Goal: Task Accomplishment & Management: Complete application form

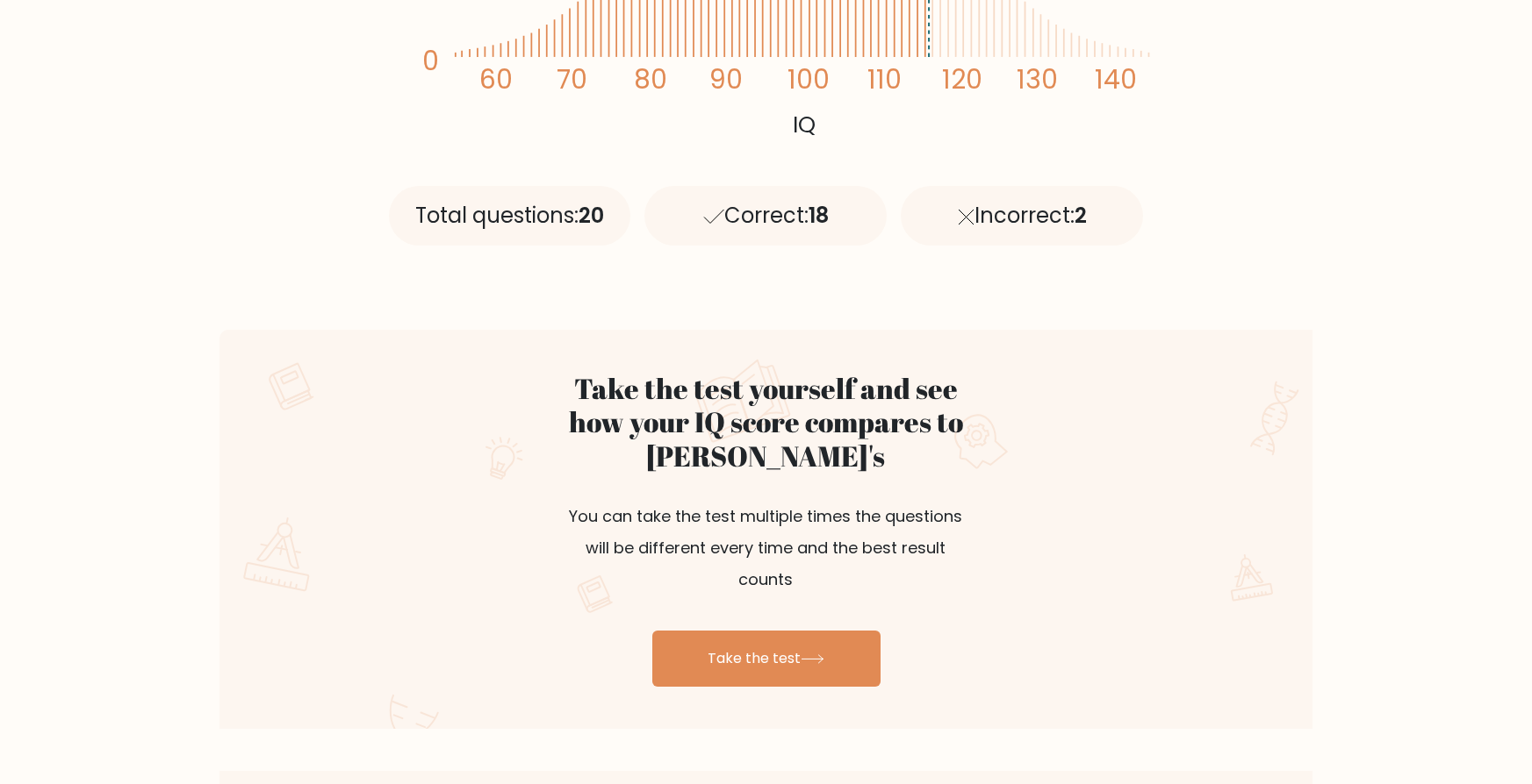
scroll to position [701, 0]
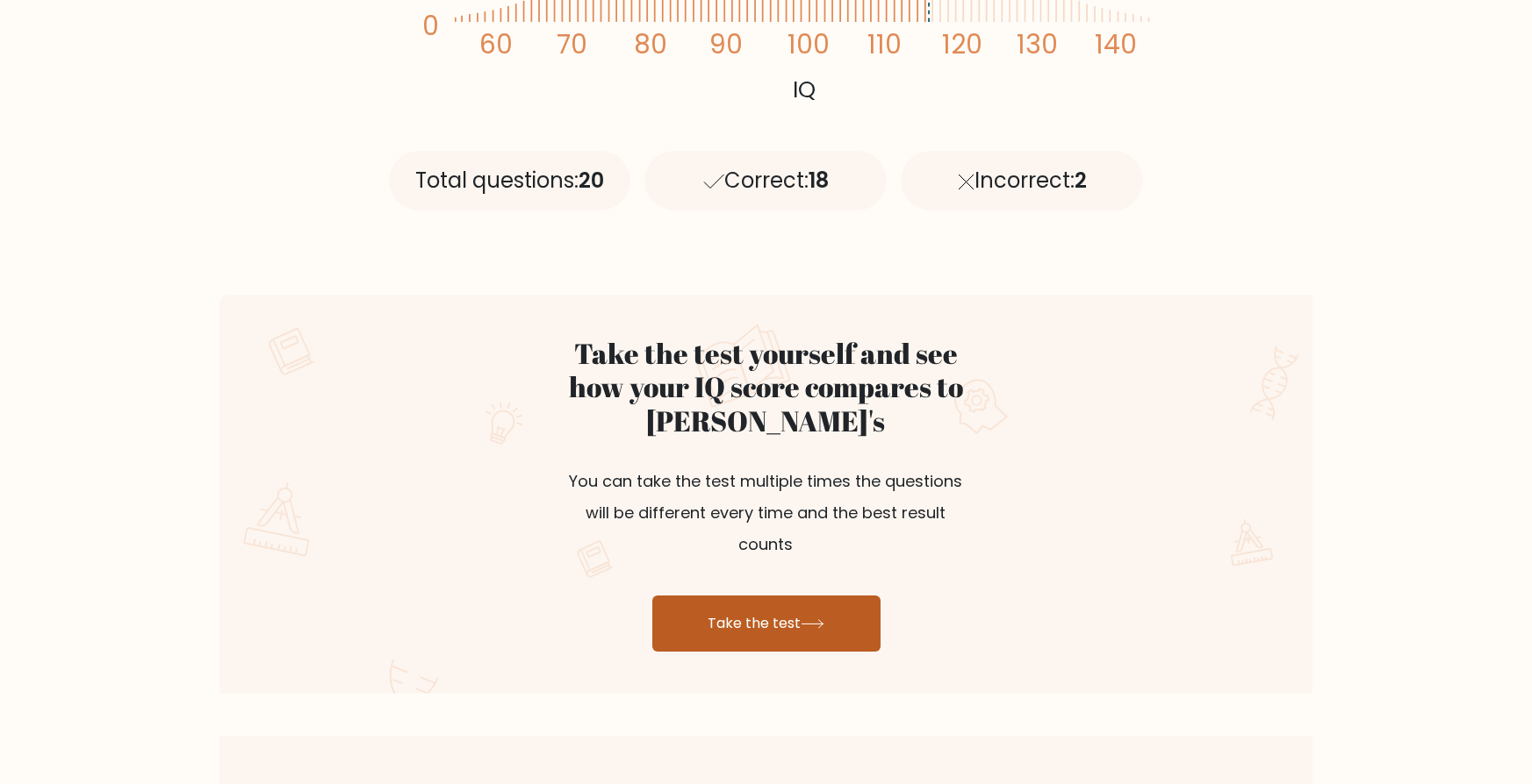
click at [791, 596] on link "Take the test" at bounding box center [766, 624] width 228 height 56
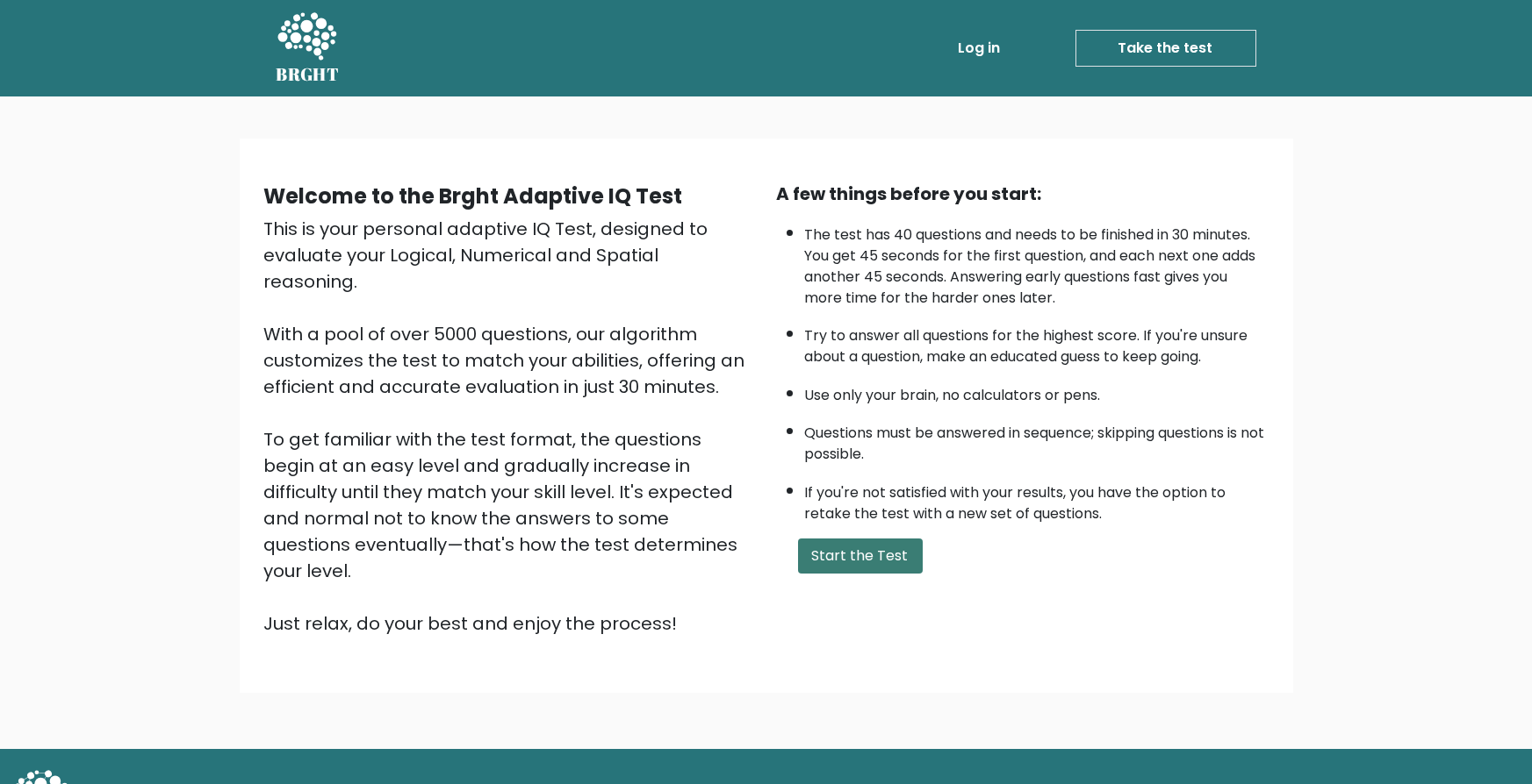
click at [826, 566] on button "Start the Test" at bounding box center [860, 556] width 125 height 35
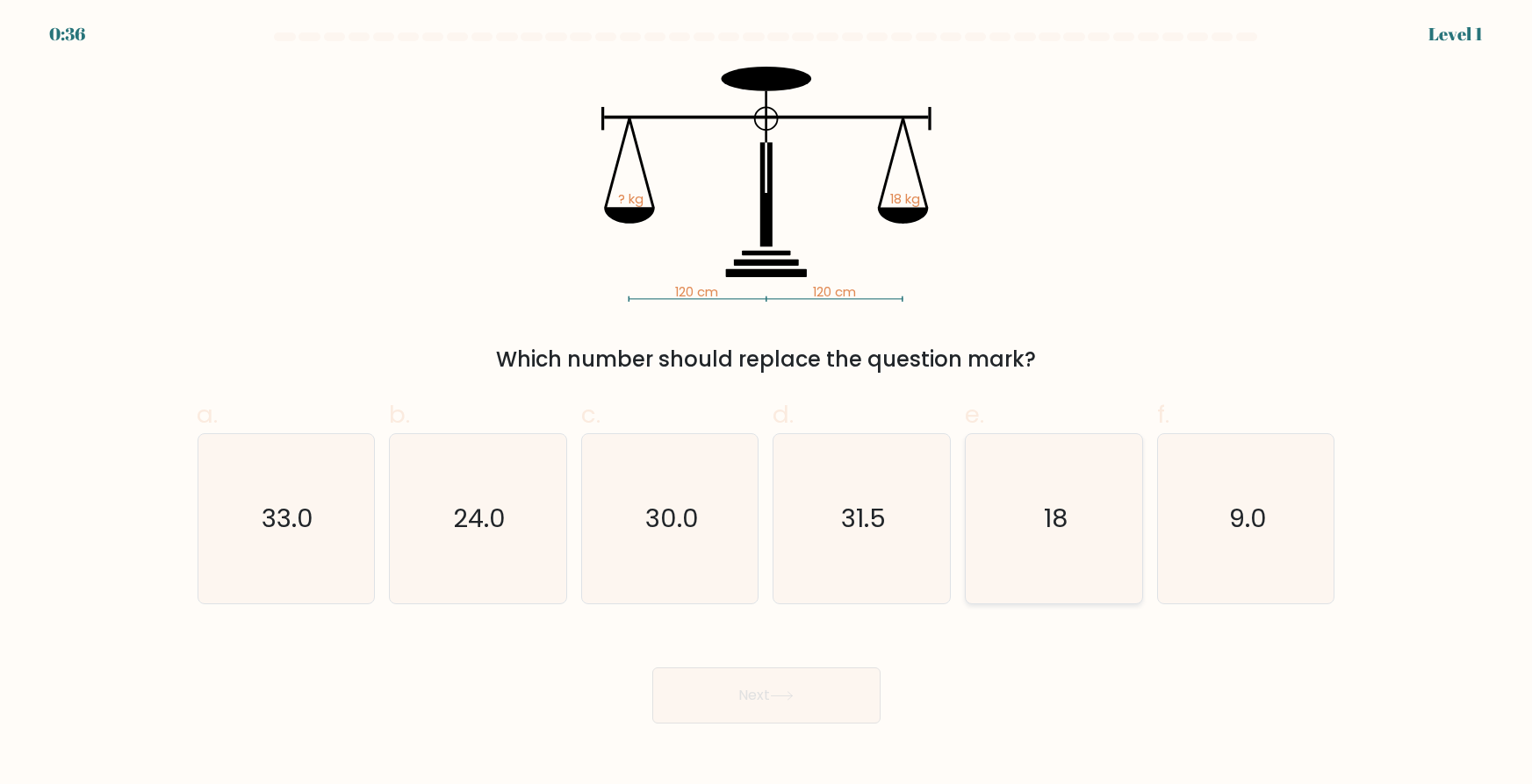
click at [998, 453] on icon "18" at bounding box center [1053, 518] width 169 height 169
click at [767, 403] on input "e. 18" at bounding box center [766, 398] width 1 height 12
radio input "true"
click at [777, 686] on button "Next" at bounding box center [766, 695] width 228 height 56
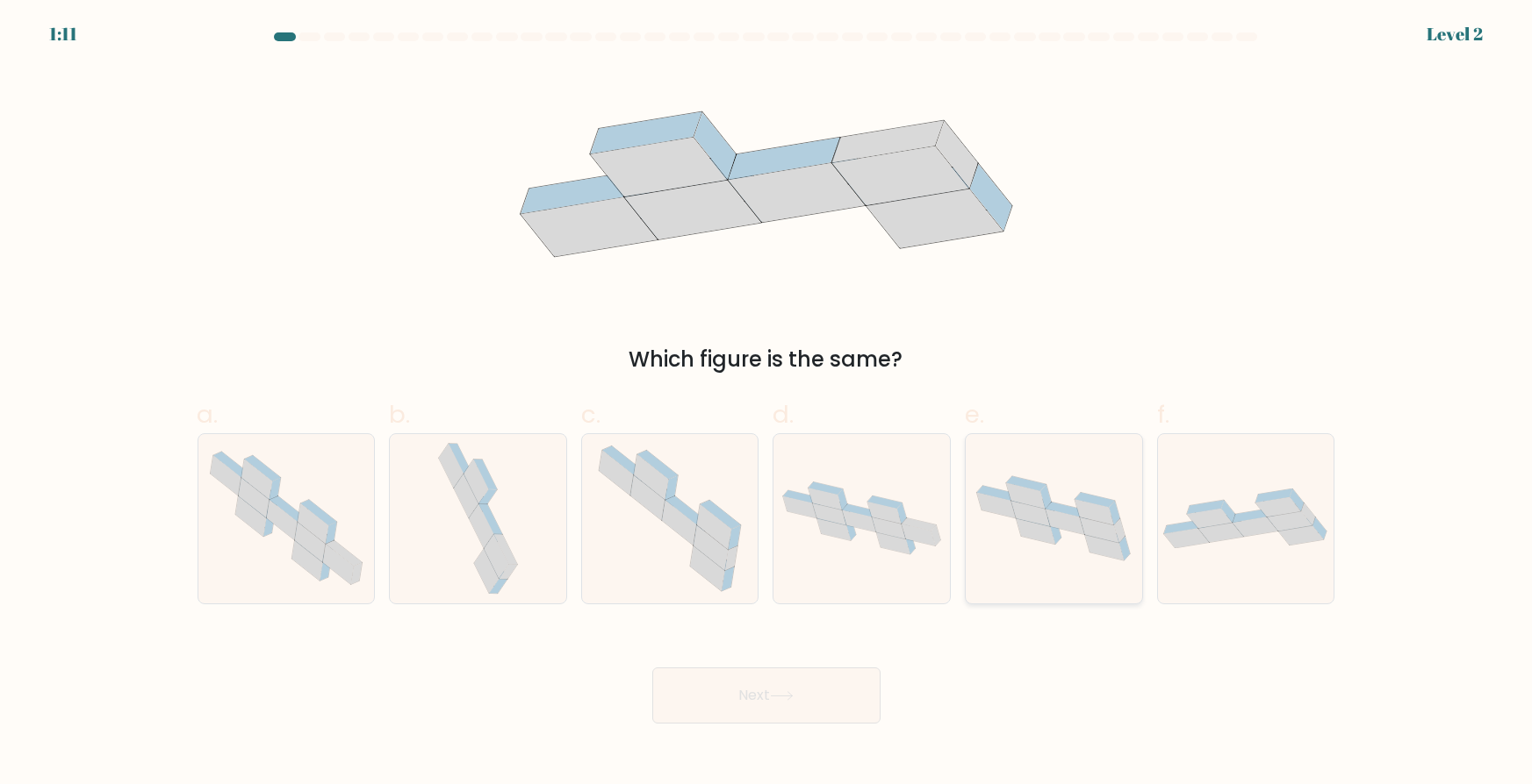
click at [1061, 546] on icon at bounding box center [1053, 519] width 176 height 103
click at [767, 403] on input "e." at bounding box center [766, 398] width 1 height 12
radio input "true"
click at [843, 712] on button "Next" at bounding box center [766, 695] width 228 height 56
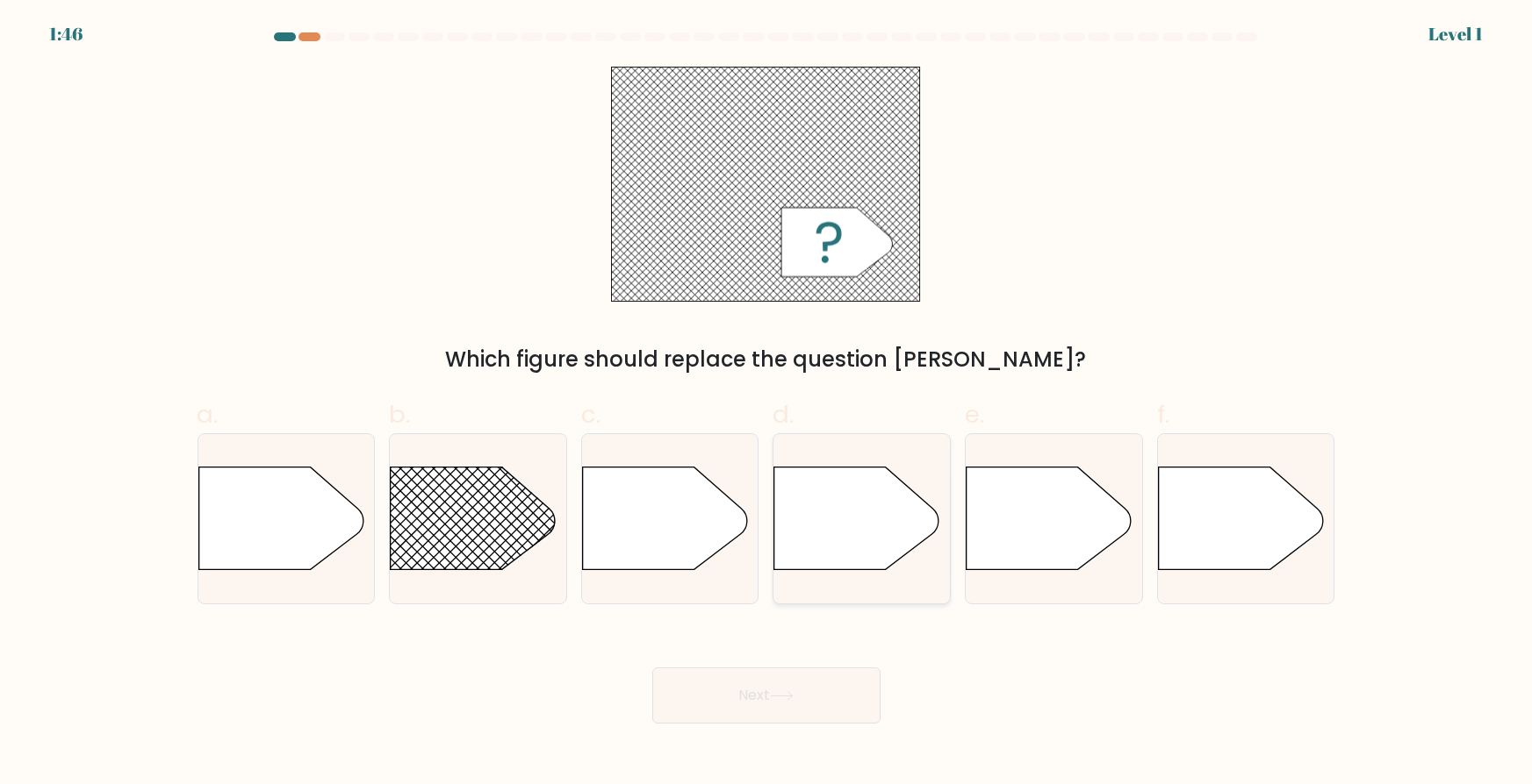
click at [911, 555] on icon at bounding box center [861, 519] width 176 height 105
click at [767, 403] on input "d." at bounding box center [766, 398] width 1 height 12
radio input "true"
click at [819, 706] on button "Next" at bounding box center [766, 695] width 228 height 56
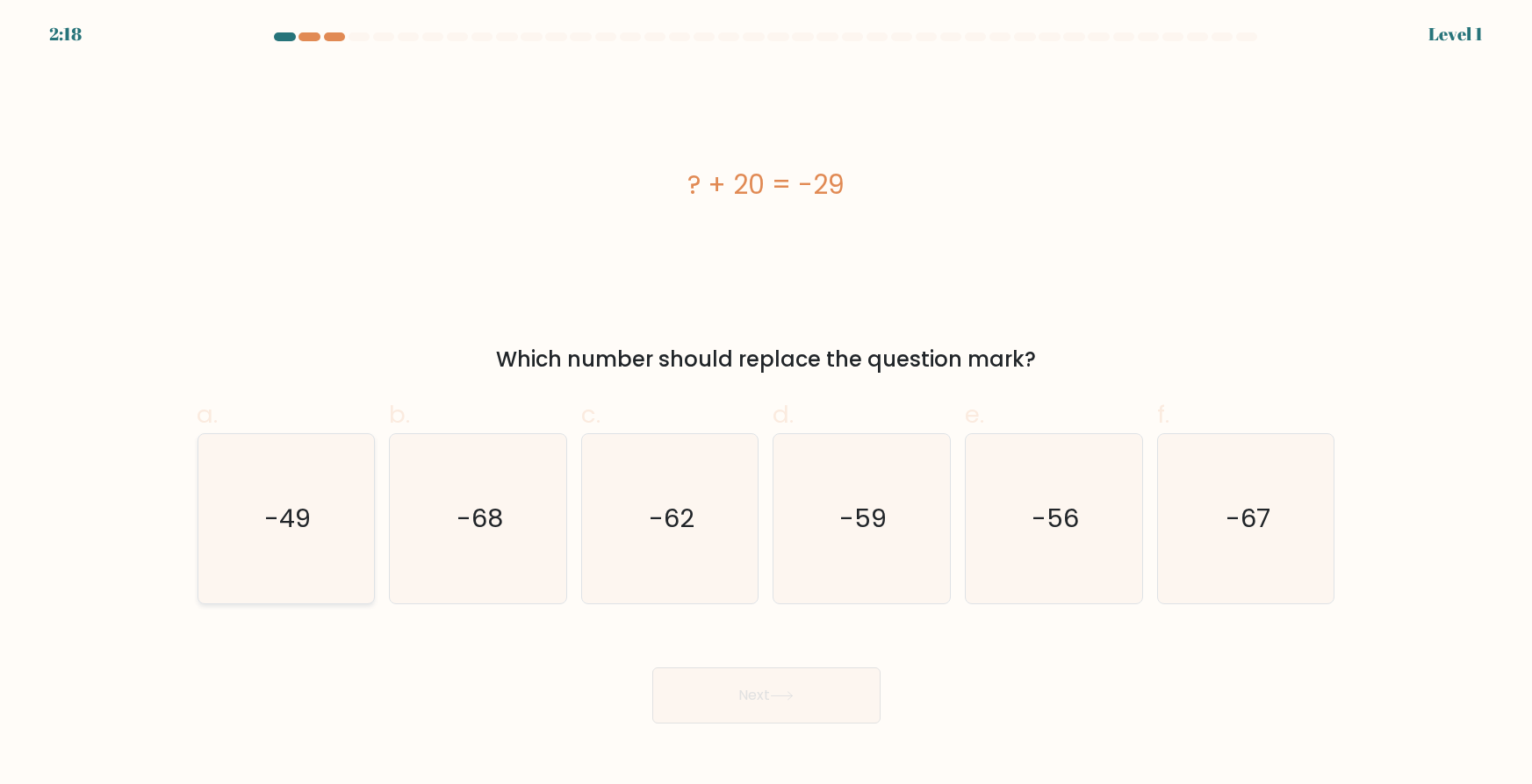
click at [257, 546] on icon "-49" at bounding box center [285, 518] width 169 height 169
click at [766, 403] on input "a. -49" at bounding box center [766, 398] width 1 height 12
radio input "true"
click at [824, 698] on button "Next" at bounding box center [766, 695] width 228 height 56
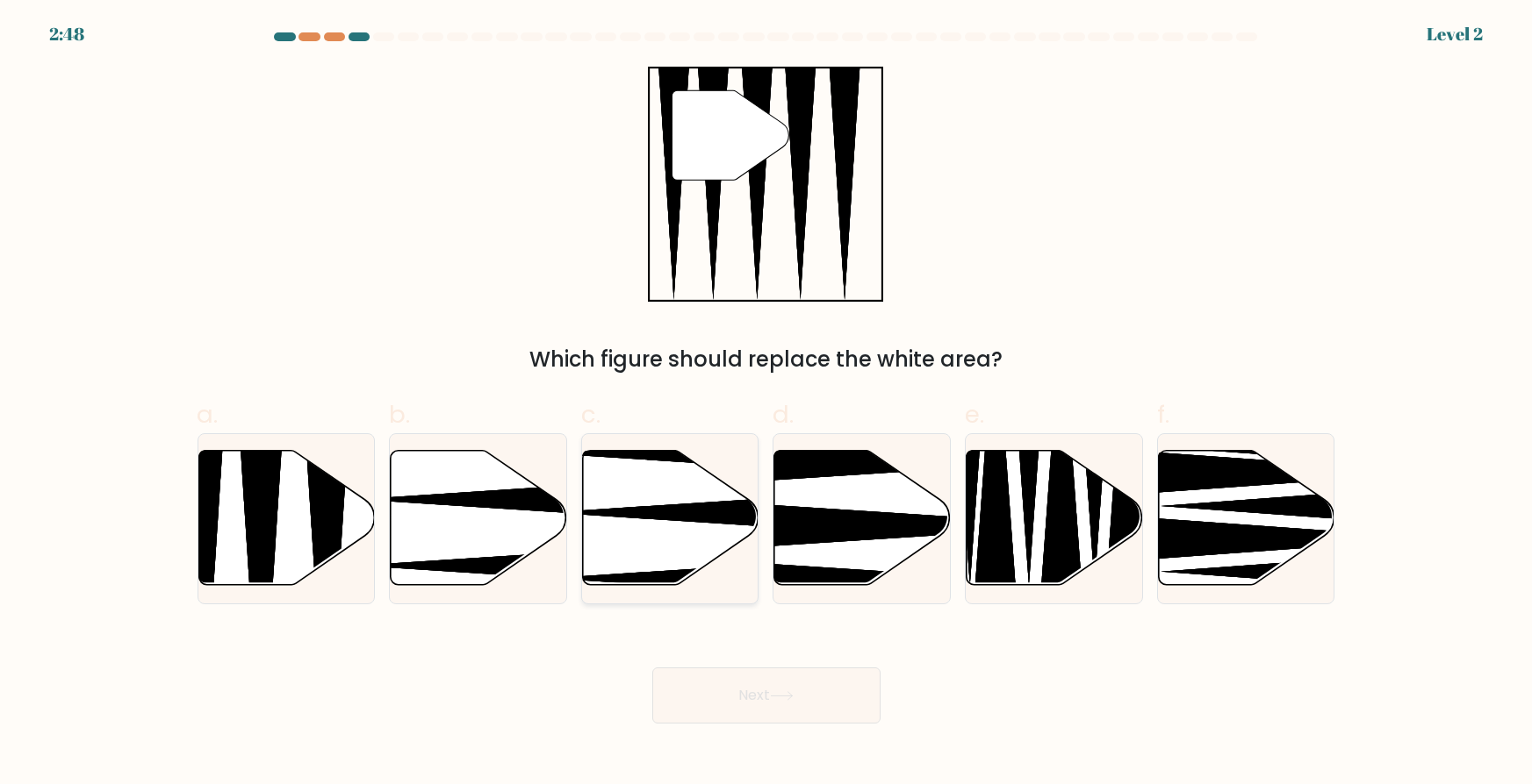
click at [674, 535] on icon at bounding box center [671, 517] width 176 height 135
click at [766, 403] on input "c." at bounding box center [766, 398] width 1 height 12
radio input "true"
click at [791, 698] on icon at bounding box center [780, 696] width 21 height 8
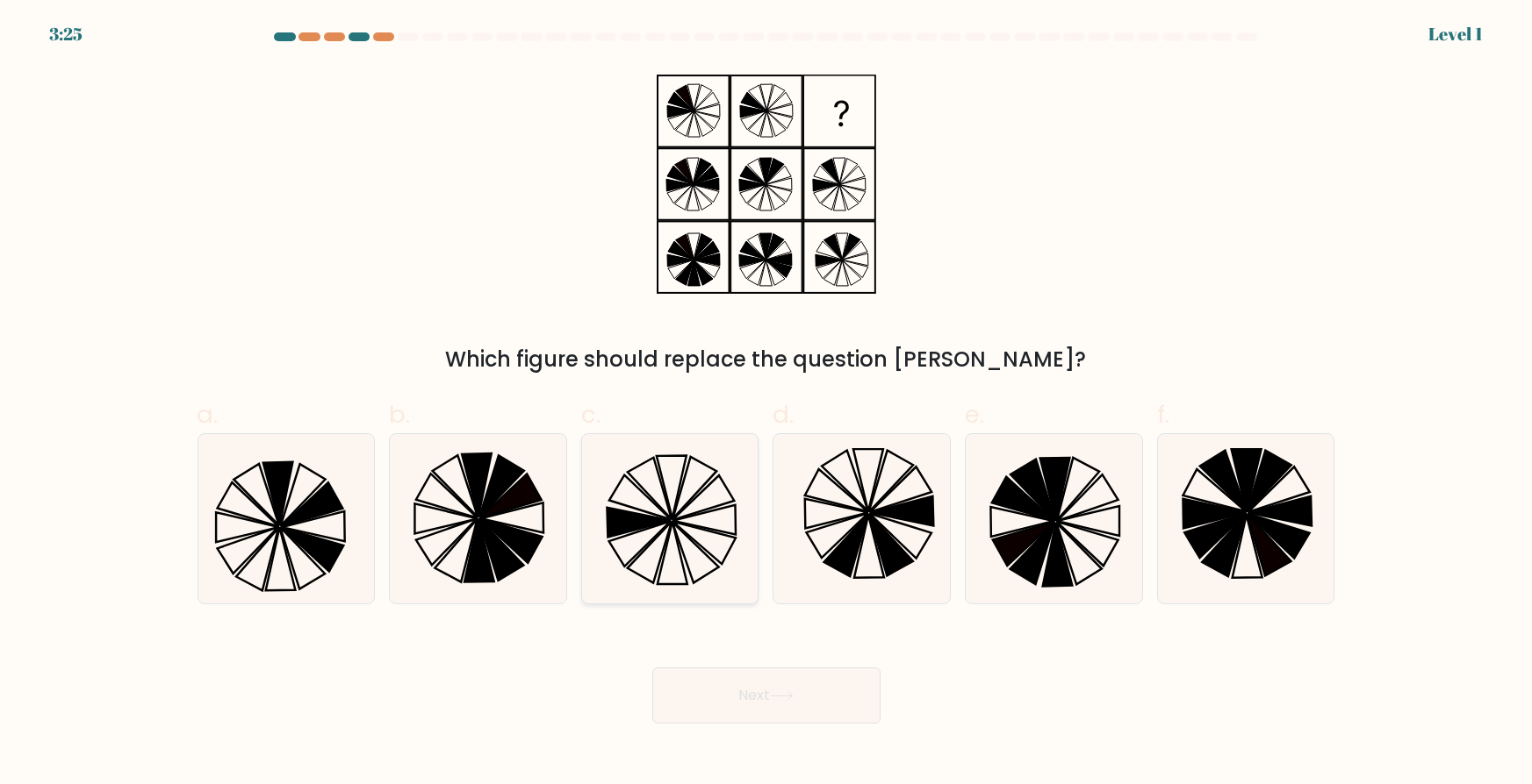
click at [680, 550] on icon at bounding box center [695, 552] width 46 height 60
click at [766, 403] on input "c." at bounding box center [766, 398] width 1 height 12
radio input "true"
click at [737, 687] on button "Next" at bounding box center [766, 695] width 228 height 56
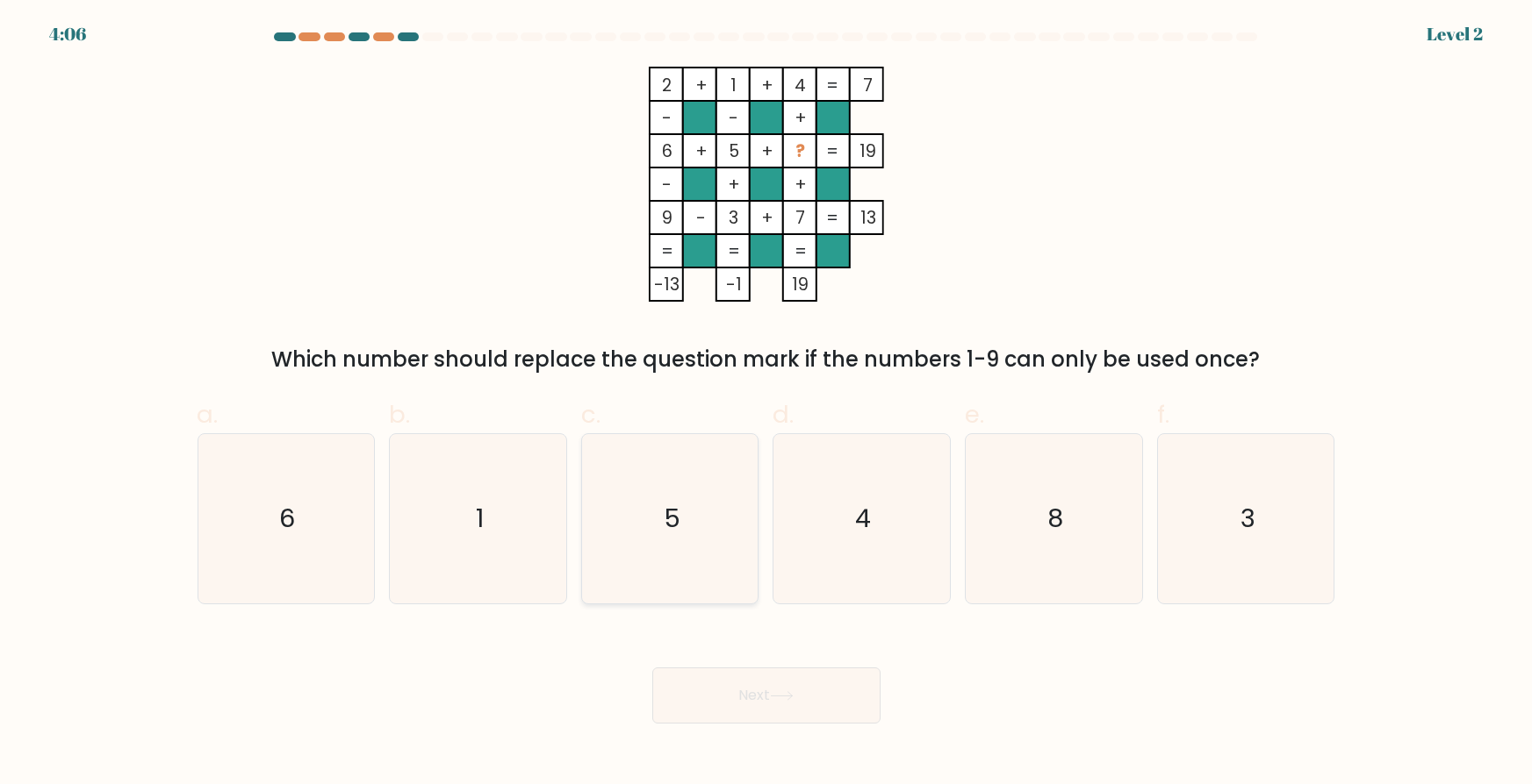
click at [706, 542] on icon "5" at bounding box center [670, 518] width 169 height 169
click at [766, 403] on input "c. 5" at bounding box center [766, 398] width 1 height 12
radio input "true"
click at [743, 683] on button "Next" at bounding box center [766, 695] width 228 height 56
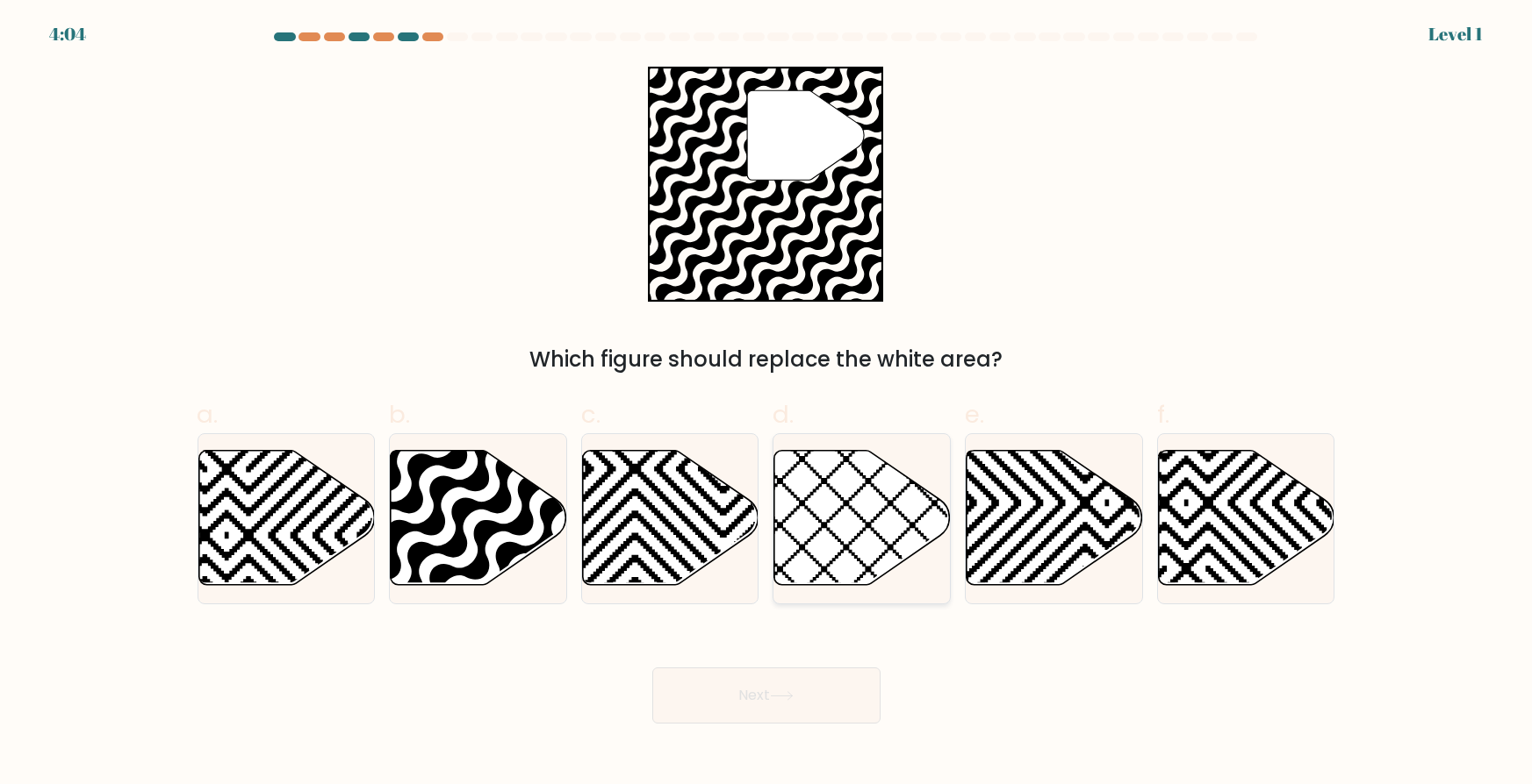
click at [817, 580] on icon at bounding box center [862, 517] width 176 height 135
click at [767, 403] on input "d." at bounding box center [766, 398] width 1 height 12
radio input "true"
click at [801, 658] on div "Next" at bounding box center [766, 674] width 1158 height 98
click at [384, 515] on div "b." at bounding box center [478, 499] width 192 height 207
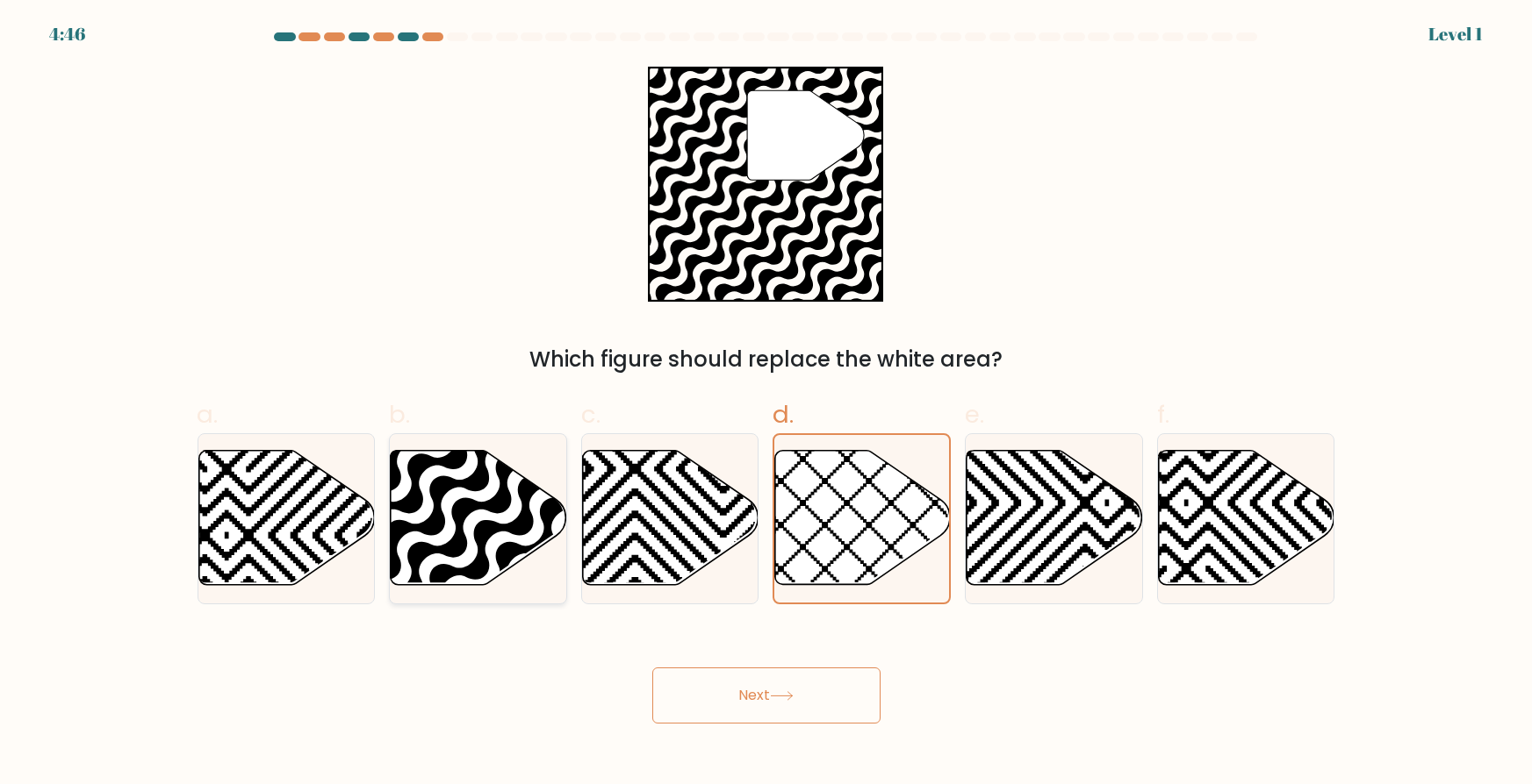
click at [409, 520] on icon at bounding box center [479, 517] width 176 height 135
click at [766, 403] on input "b." at bounding box center [766, 398] width 1 height 12
radio input "true"
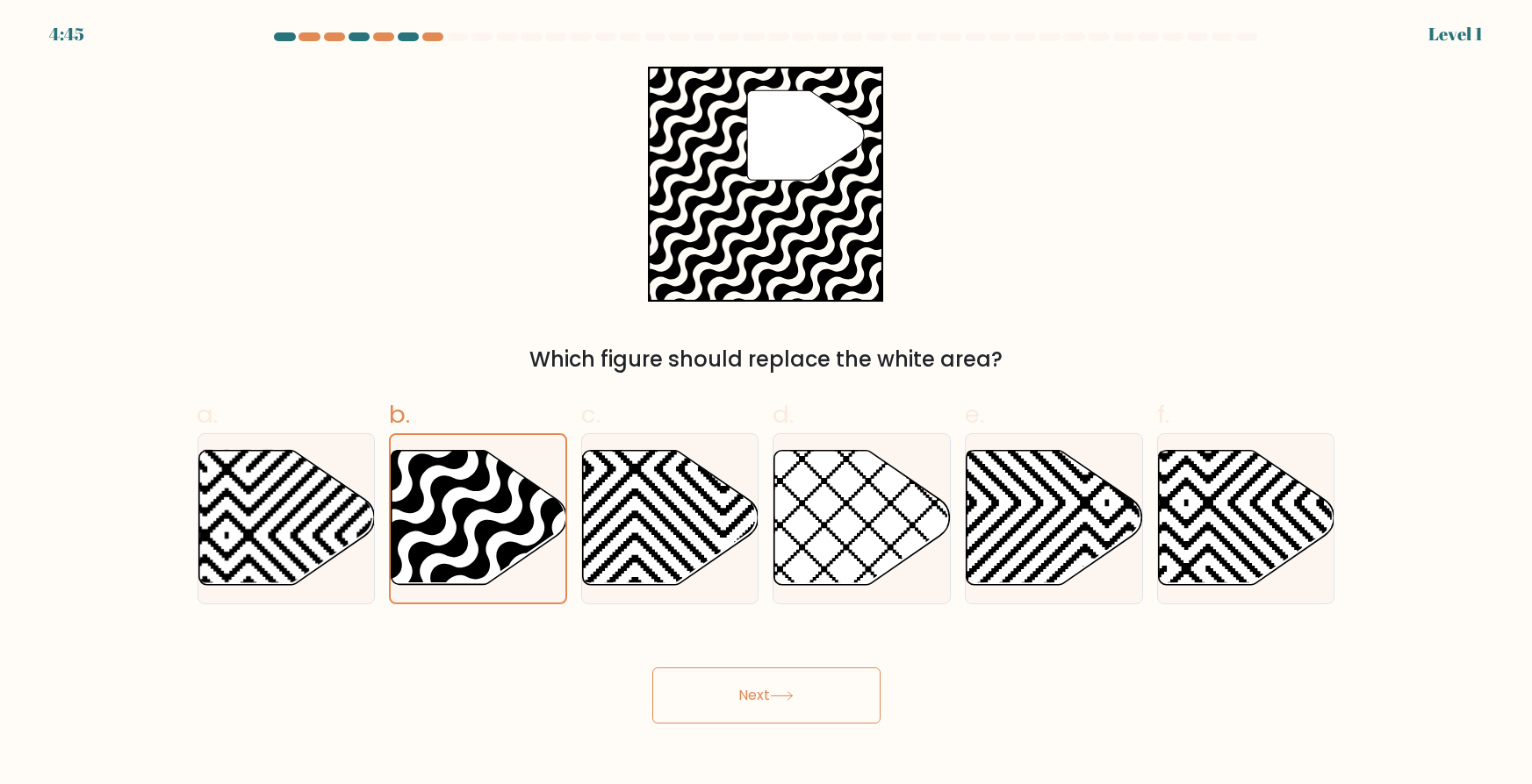
click at [772, 701] on button "Next" at bounding box center [766, 695] width 228 height 56
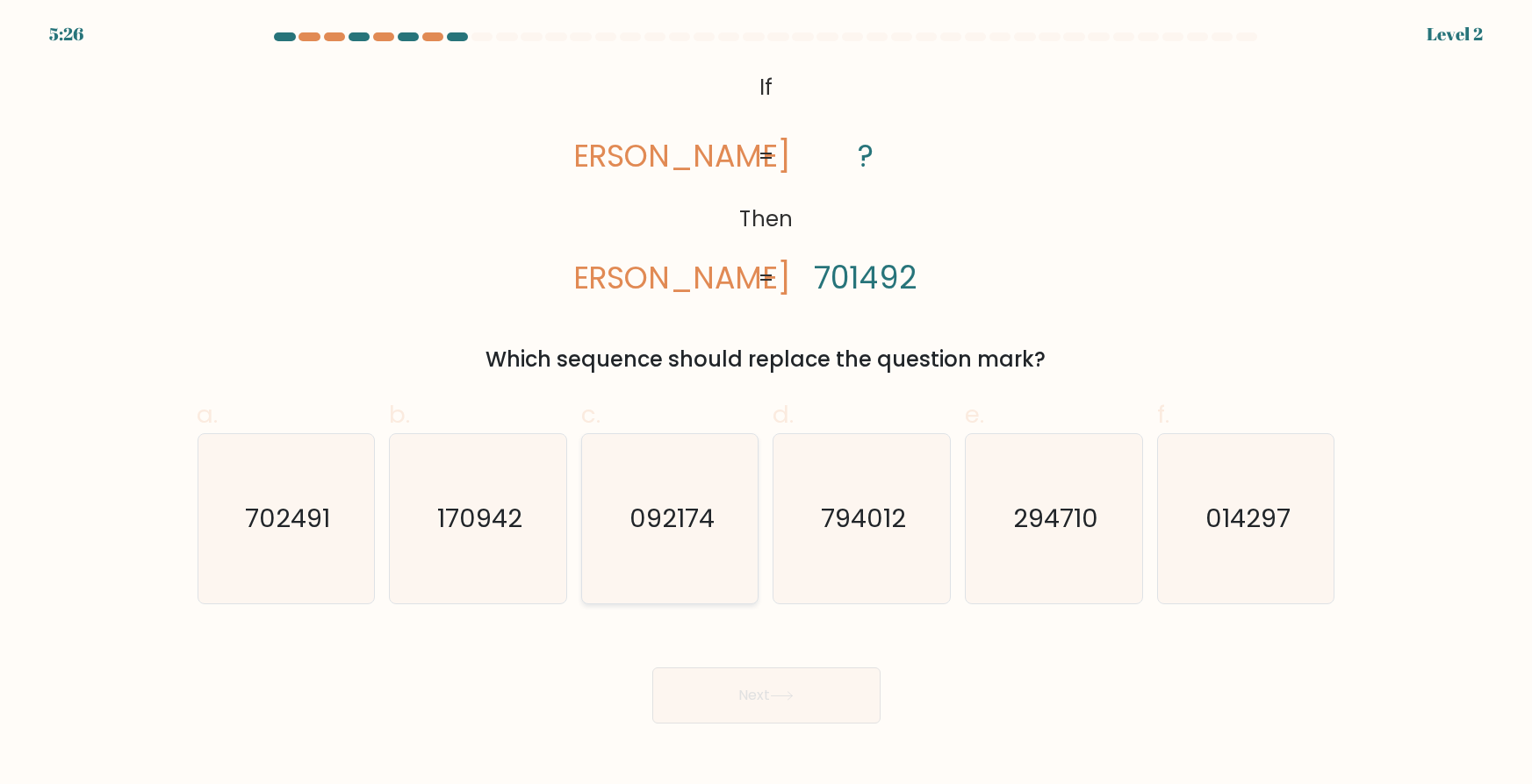
click at [629, 545] on icon "092174" at bounding box center [670, 518] width 169 height 169
click at [766, 403] on input "c. 092174" at bounding box center [766, 398] width 1 height 12
radio input "true"
click at [742, 701] on button "Next" at bounding box center [766, 695] width 228 height 56
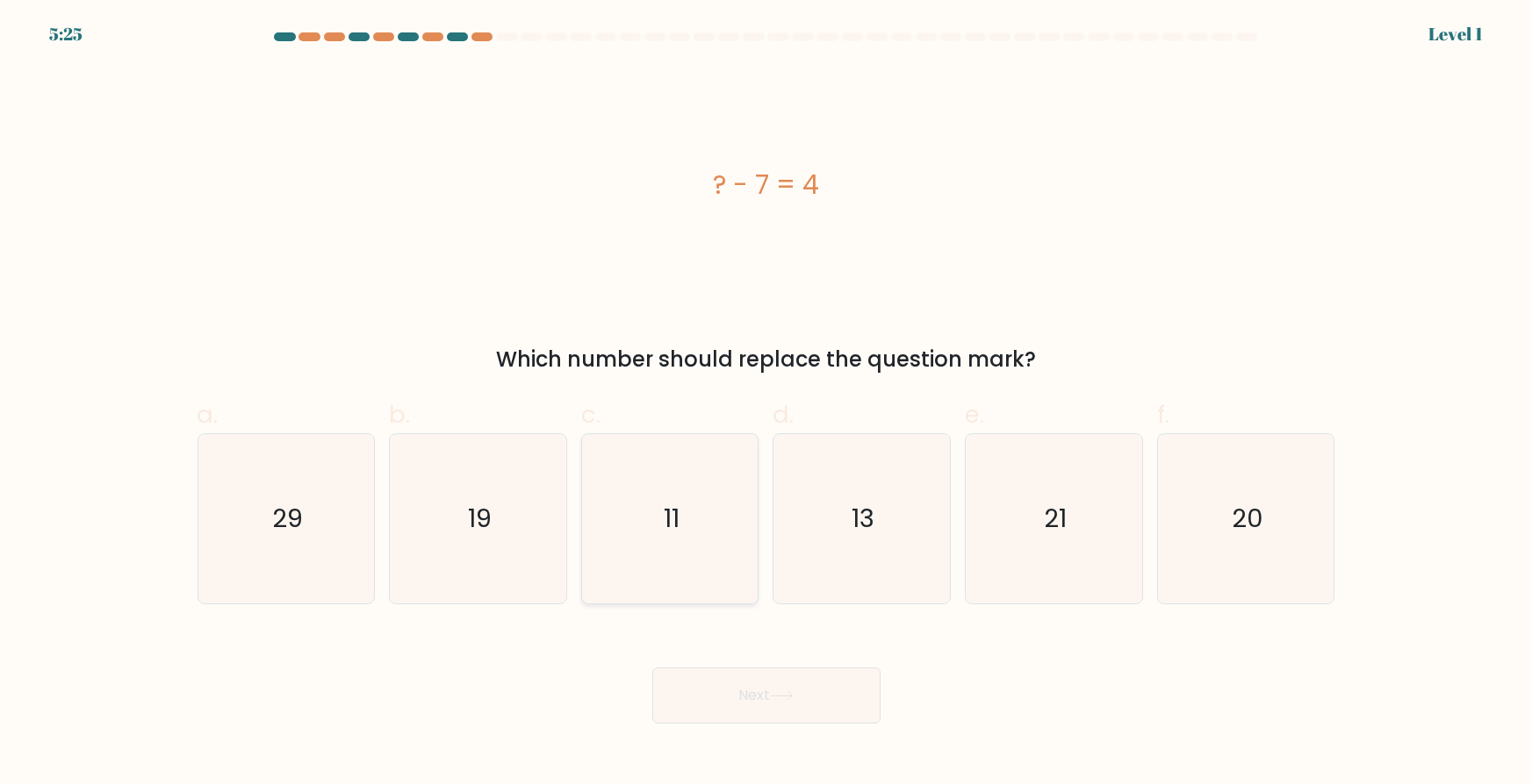
click at [693, 526] on icon "11" at bounding box center [670, 518] width 169 height 169
click at [766, 403] on input "c. 11" at bounding box center [766, 398] width 1 height 12
radio input "true"
click at [776, 713] on button "Next" at bounding box center [766, 695] width 228 height 56
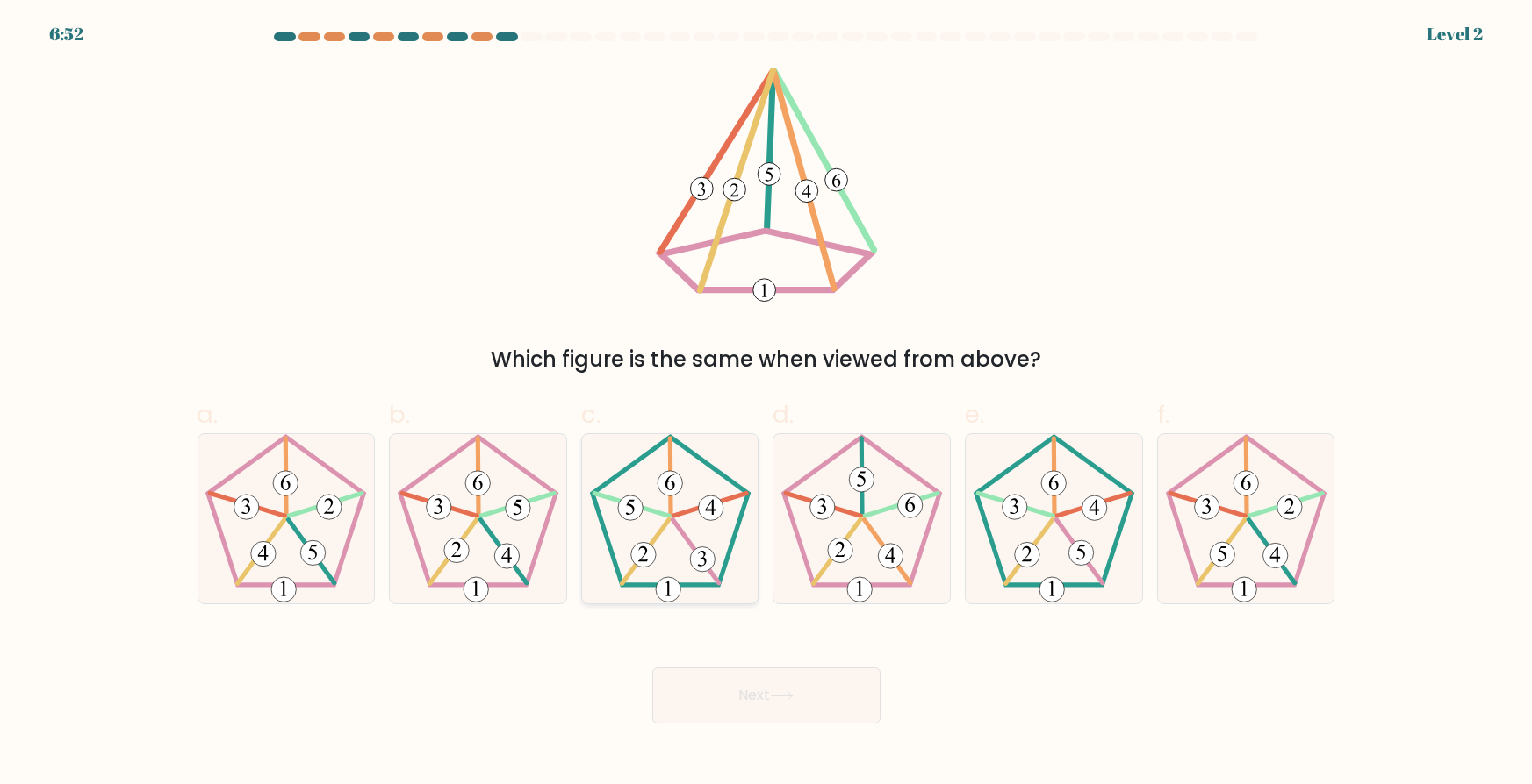
click at [692, 538] on icon at bounding box center [670, 518] width 169 height 169
click at [766, 403] on input "c." at bounding box center [766, 398] width 1 height 12
radio input "true"
click at [783, 686] on button "Next" at bounding box center [766, 695] width 228 height 56
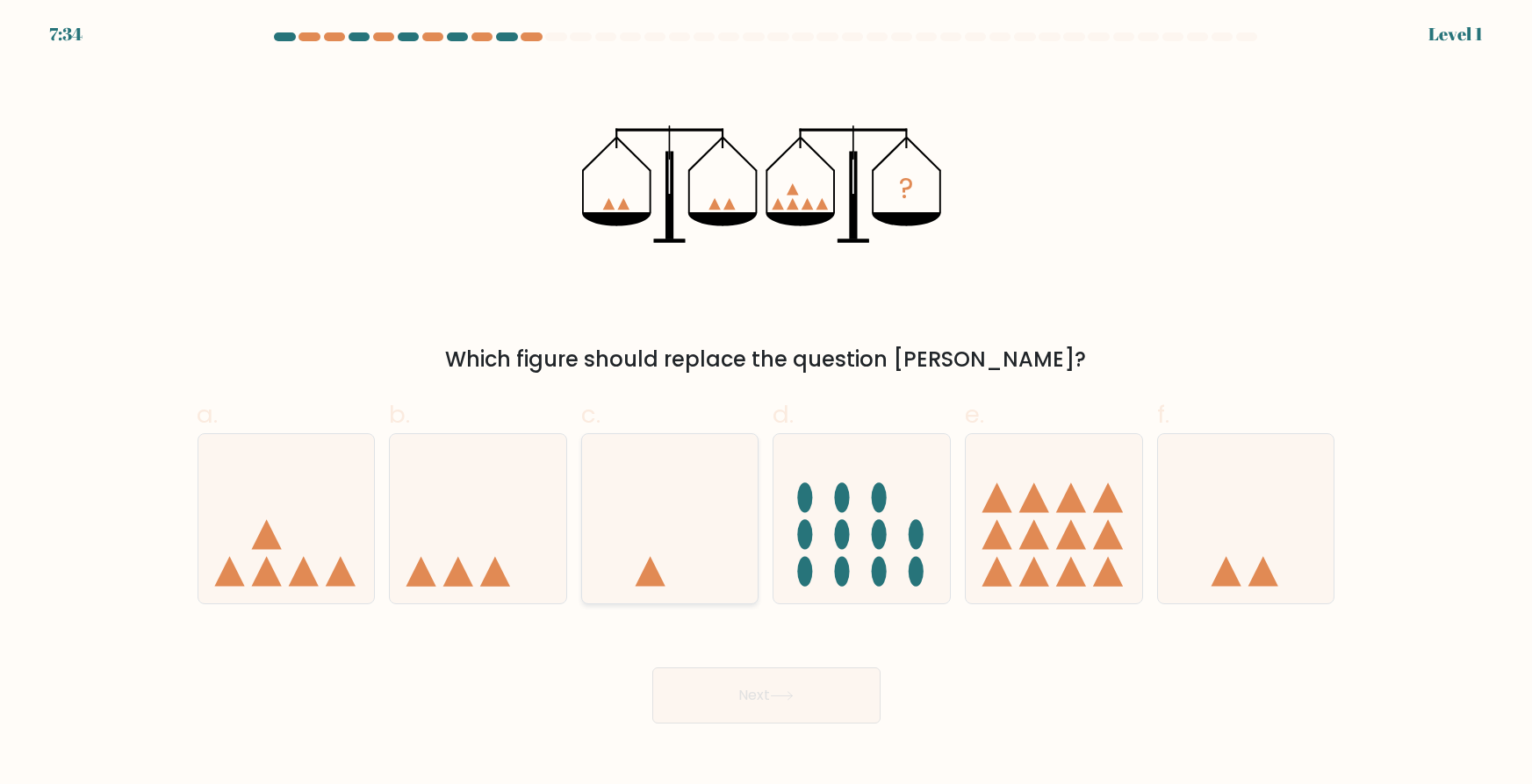
click at [654, 542] on icon at bounding box center [670, 518] width 176 height 145
click at [766, 403] on input "c." at bounding box center [766, 398] width 1 height 12
radio input "true"
click at [745, 693] on button "Next" at bounding box center [766, 695] width 228 height 56
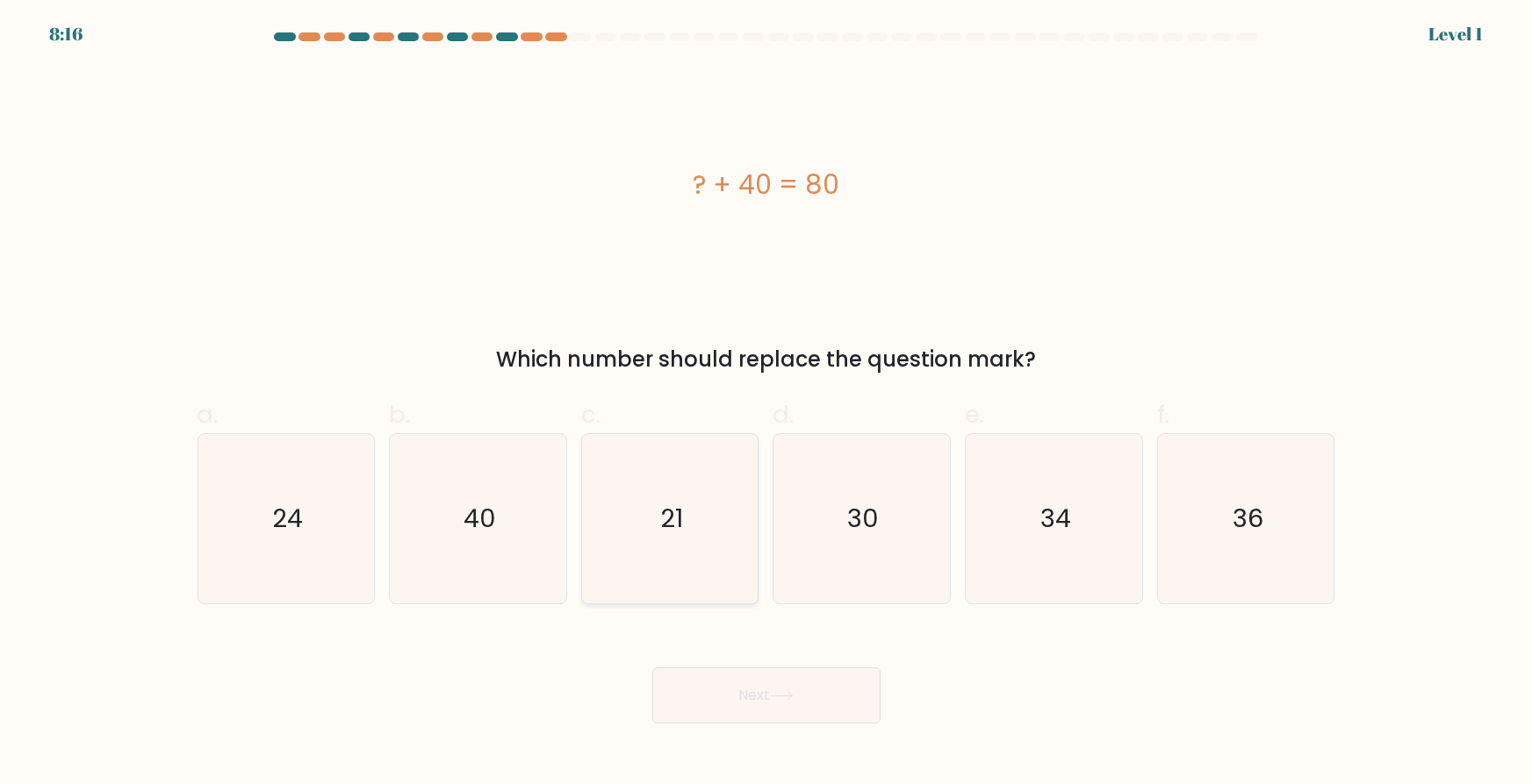
click at [626, 522] on icon "21" at bounding box center [670, 518] width 169 height 169
click at [766, 403] on input "c. 21" at bounding box center [766, 398] width 1 height 12
radio input "true"
click at [763, 705] on button "Next" at bounding box center [766, 695] width 228 height 56
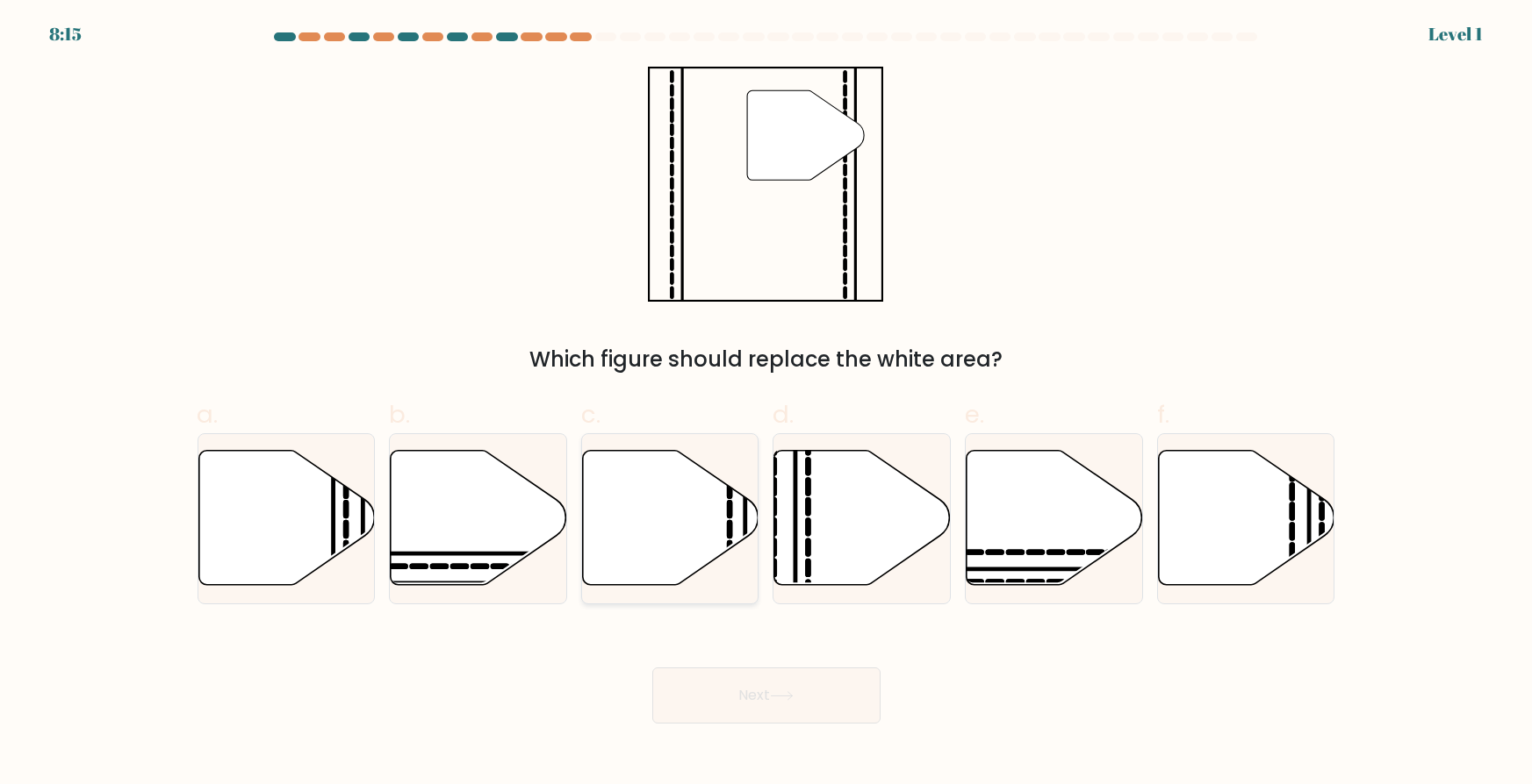
click at [624, 512] on icon at bounding box center [671, 517] width 176 height 135
click at [766, 403] on input "c." at bounding box center [766, 398] width 1 height 12
radio input "true"
click at [743, 670] on button "Next" at bounding box center [766, 695] width 228 height 56
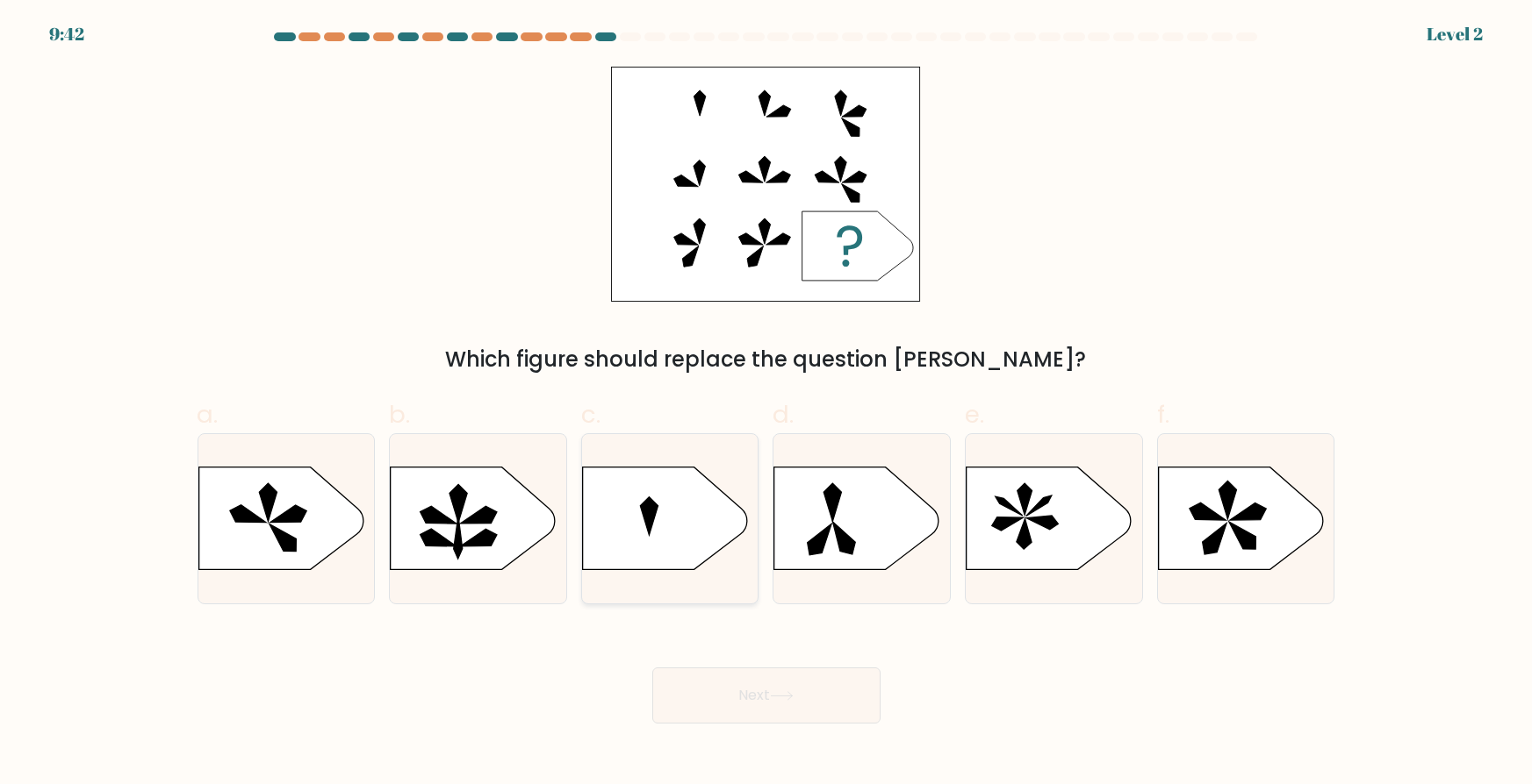
click at [696, 598] on div at bounding box center [670, 518] width 178 height 171
click at [766, 403] on input "c." at bounding box center [766, 398] width 1 height 12
radio input "true"
click at [732, 668] on button "Next" at bounding box center [766, 695] width 228 height 56
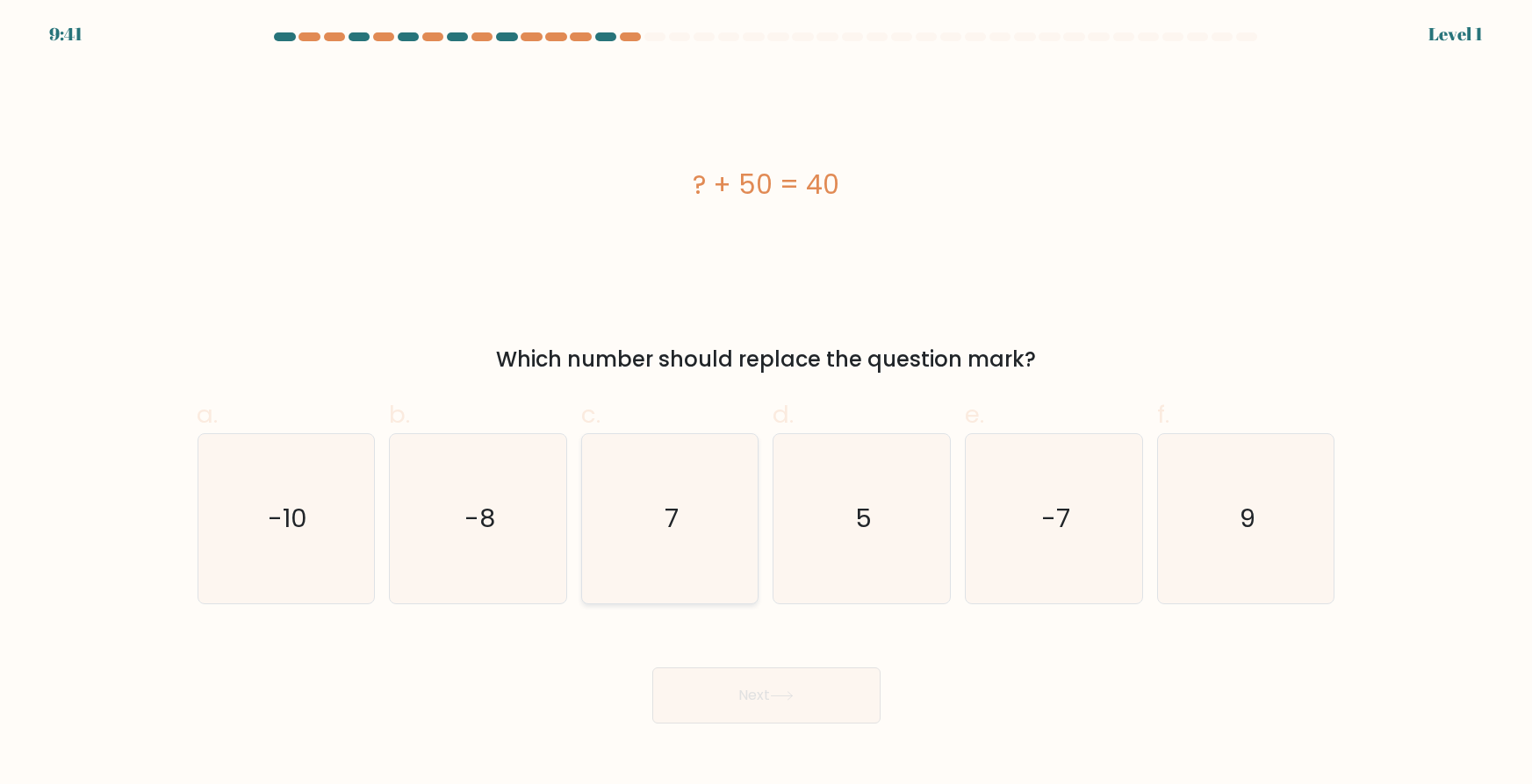
click at [659, 544] on icon "7" at bounding box center [670, 518] width 169 height 169
click at [766, 403] on input "c. 7" at bounding box center [766, 398] width 1 height 12
radio input "true"
click at [715, 667] on button "Next" at bounding box center [766, 695] width 228 height 56
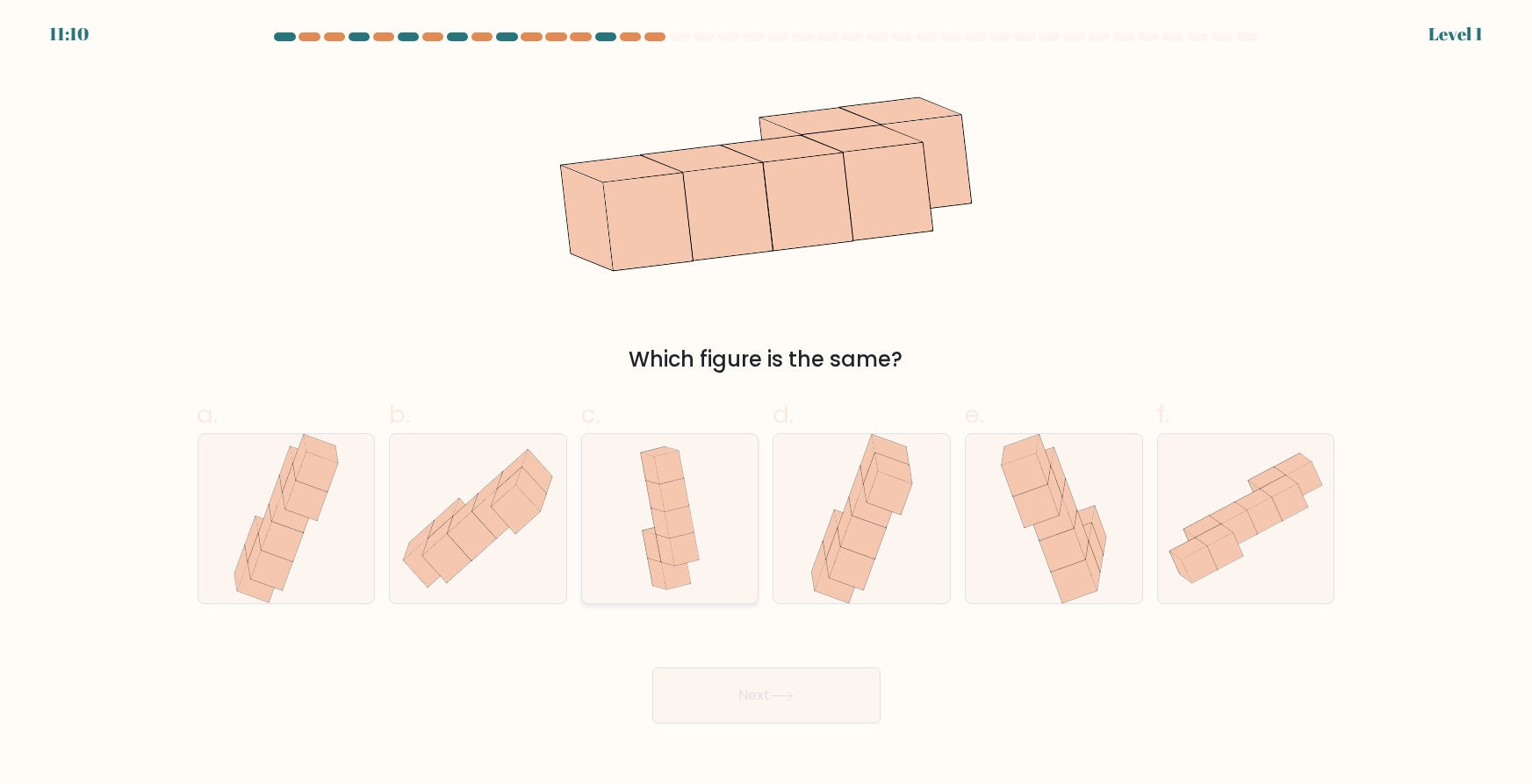
click at [675, 566] on icon at bounding box center [676, 574] width 30 height 34
click at [766, 403] on input "c." at bounding box center [766, 398] width 1 height 12
radio input "true"
click at [731, 677] on button "Next" at bounding box center [766, 695] width 228 height 56
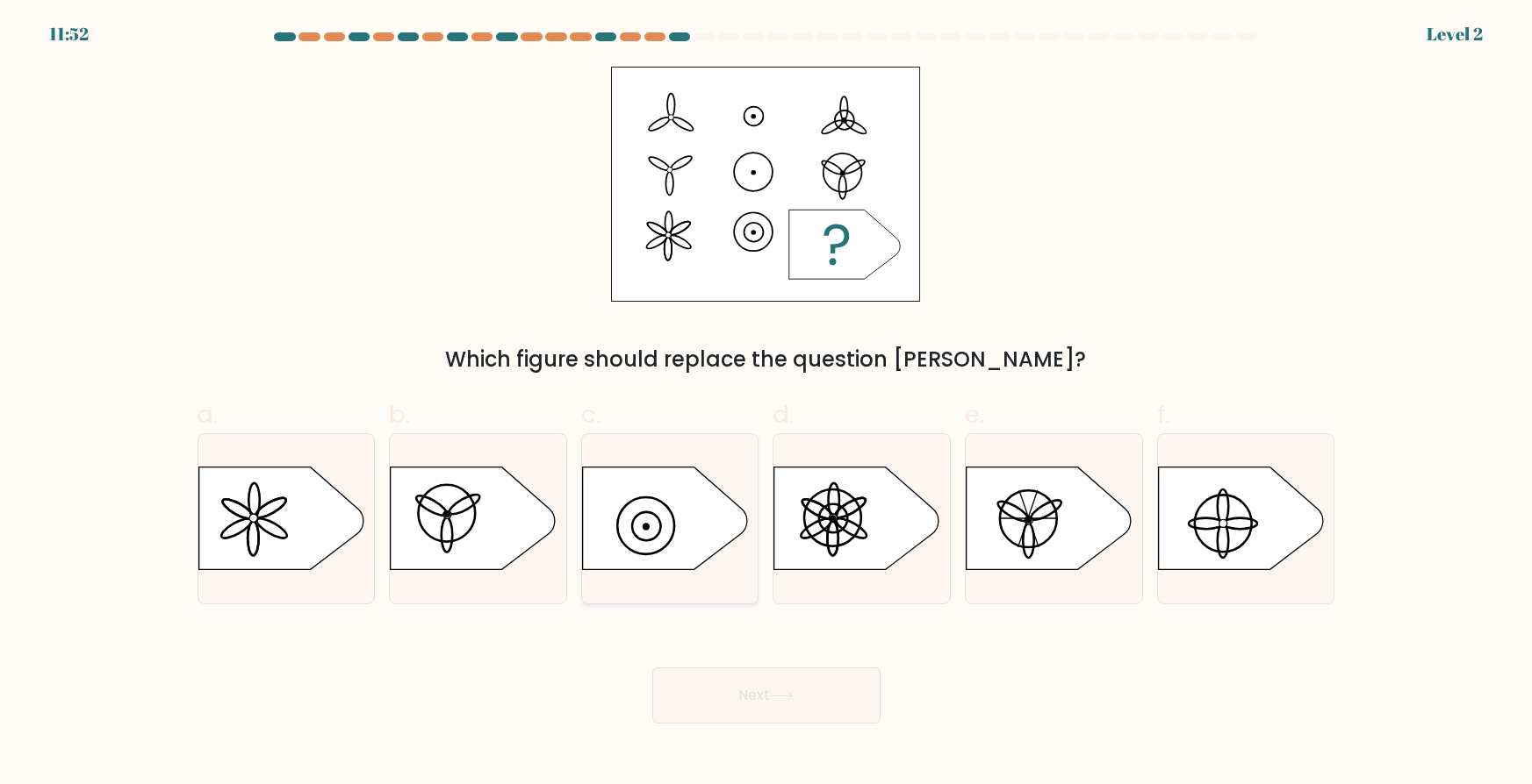
click at [682, 582] on div at bounding box center [670, 518] width 178 height 171
click at [766, 403] on input "c." at bounding box center [766, 398] width 1 height 12
radio input "true"
click at [729, 684] on button "Next" at bounding box center [766, 695] width 228 height 56
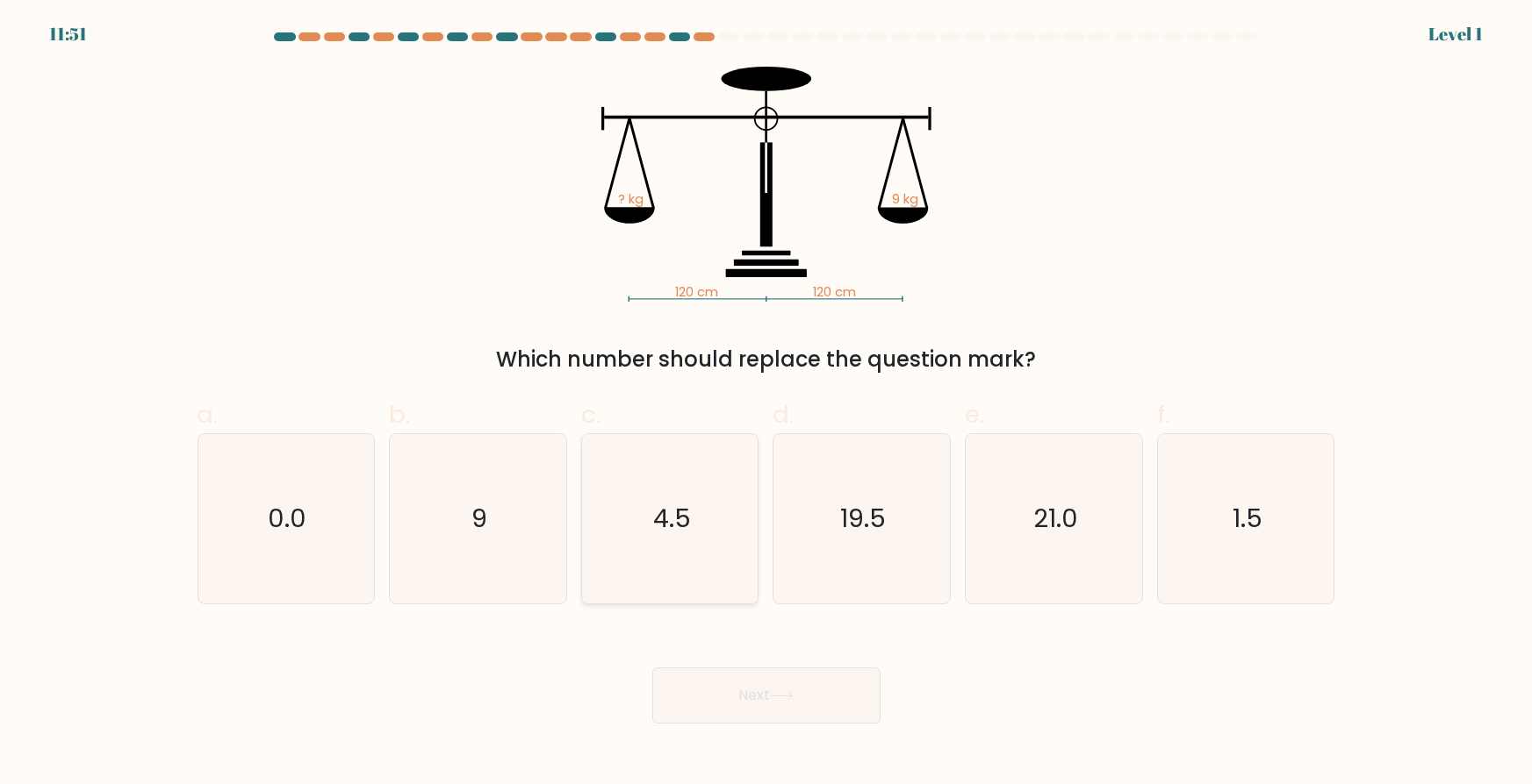
click at [665, 570] on icon "4.5" at bounding box center [670, 518] width 169 height 169
click at [766, 403] on input "c. 4.5" at bounding box center [766, 398] width 1 height 12
radio input "true"
click at [716, 683] on button "Next" at bounding box center [766, 695] width 228 height 56
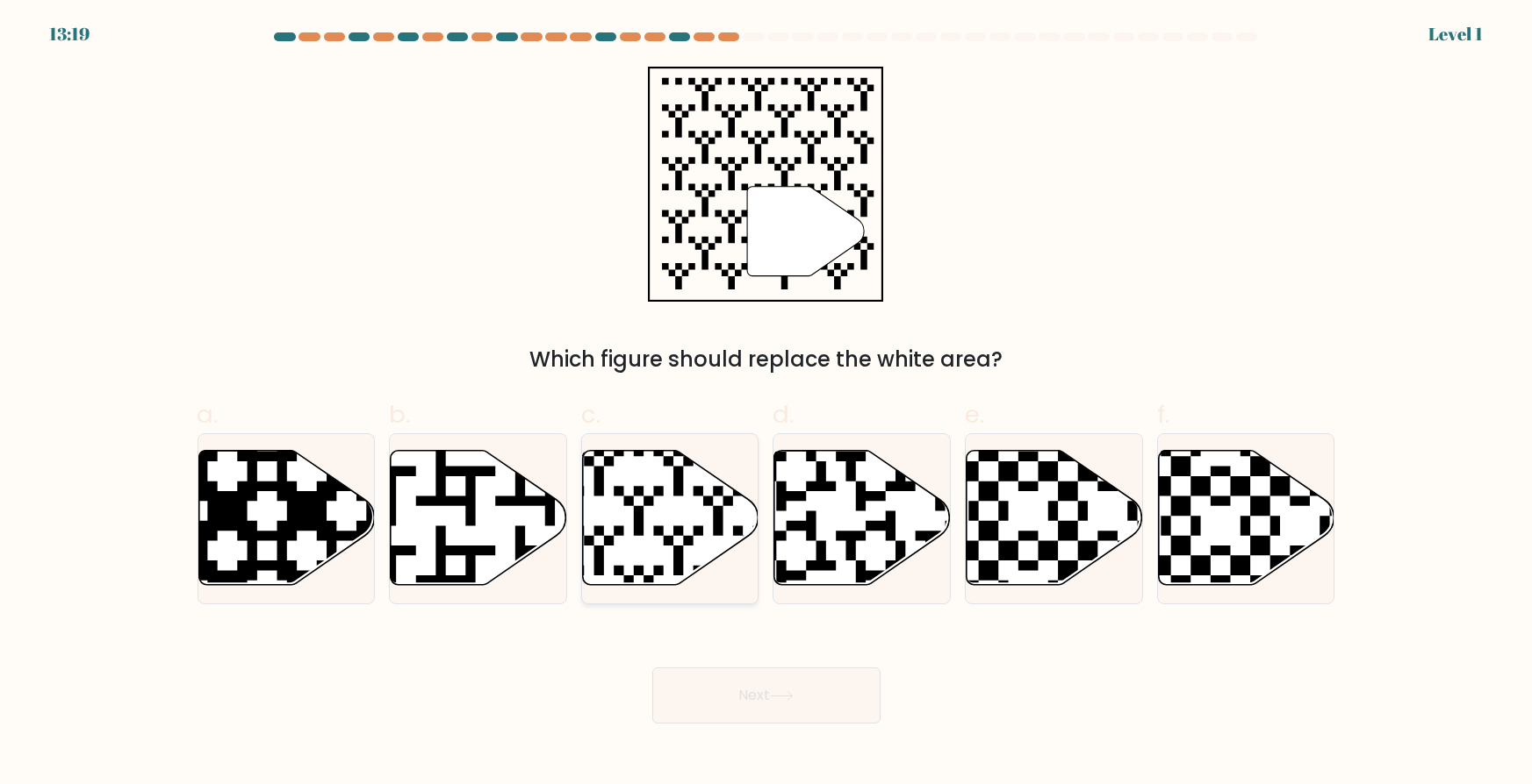
click at [675, 581] on icon at bounding box center [671, 517] width 176 height 135
click at [766, 403] on input "c." at bounding box center [766, 398] width 1 height 12
radio input "true"
click at [717, 721] on button "Next" at bounding box center [766, 695] width 228 height 56
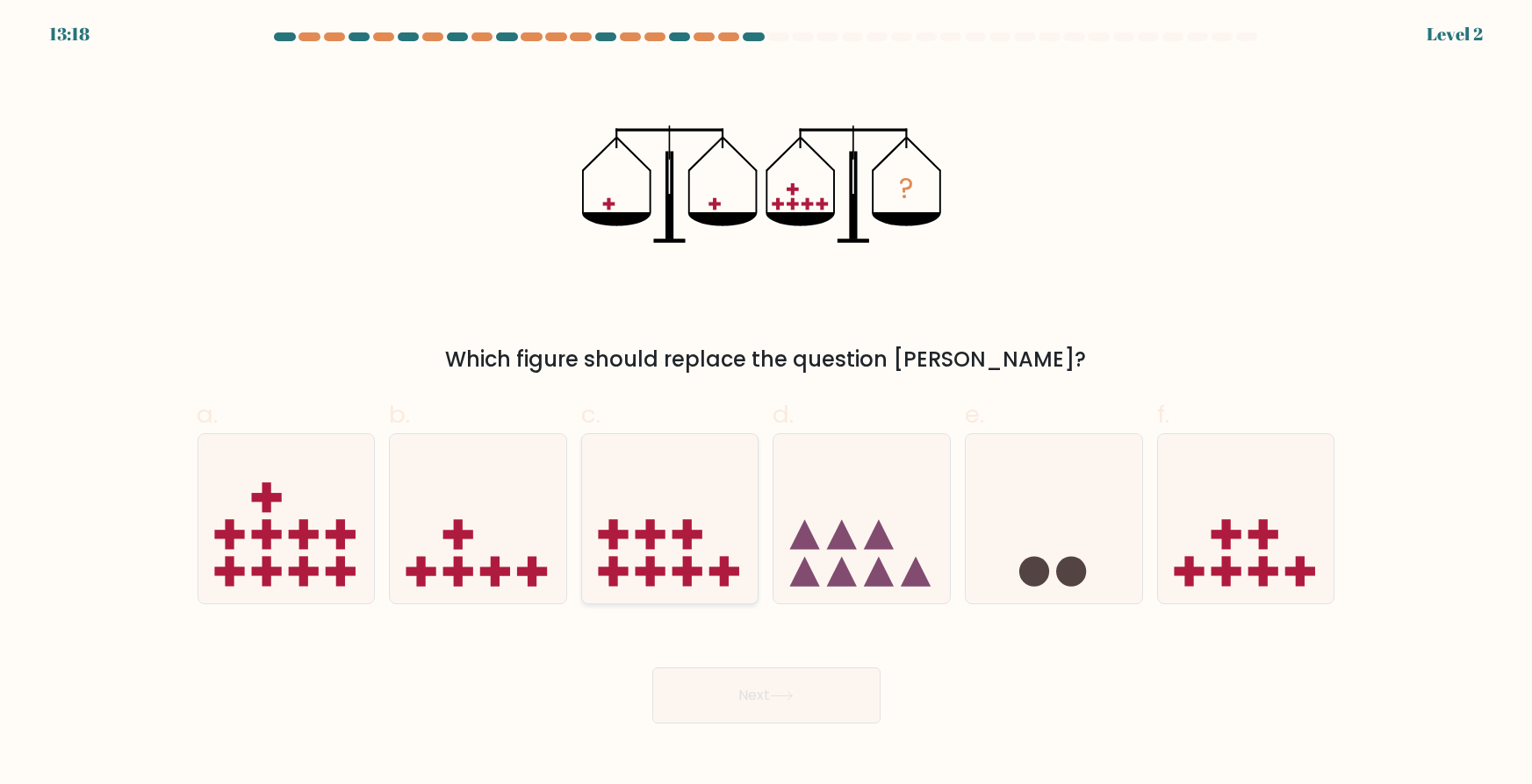
click at [662, 554] on icon at bounding box center [670, 518] width 176 height 145
click at [766, 403] on input "c." at bounding box center [766, 398] width 1 height 12
radio input "true"
click at [740, 678] on button "Next" at bounding box center [766, 695] width 228 height 56
